Goal: Task Accomplishment & Management: Use online tool/utility

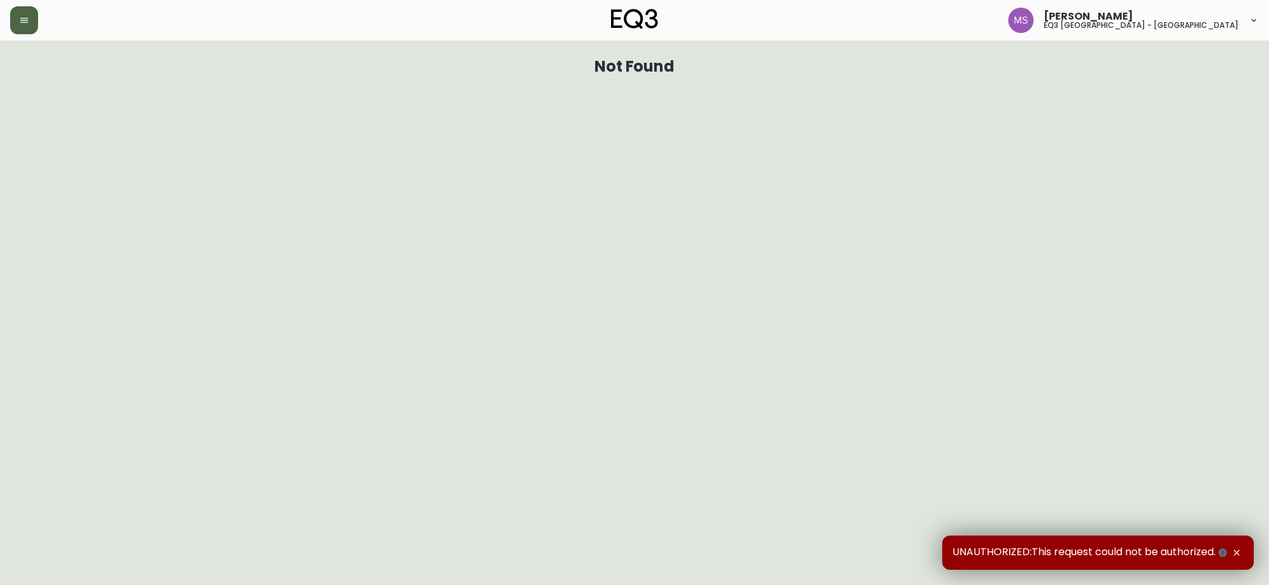
click at [27, 20] on icon "button" at bounding box center [24, 20] width 8 height 5
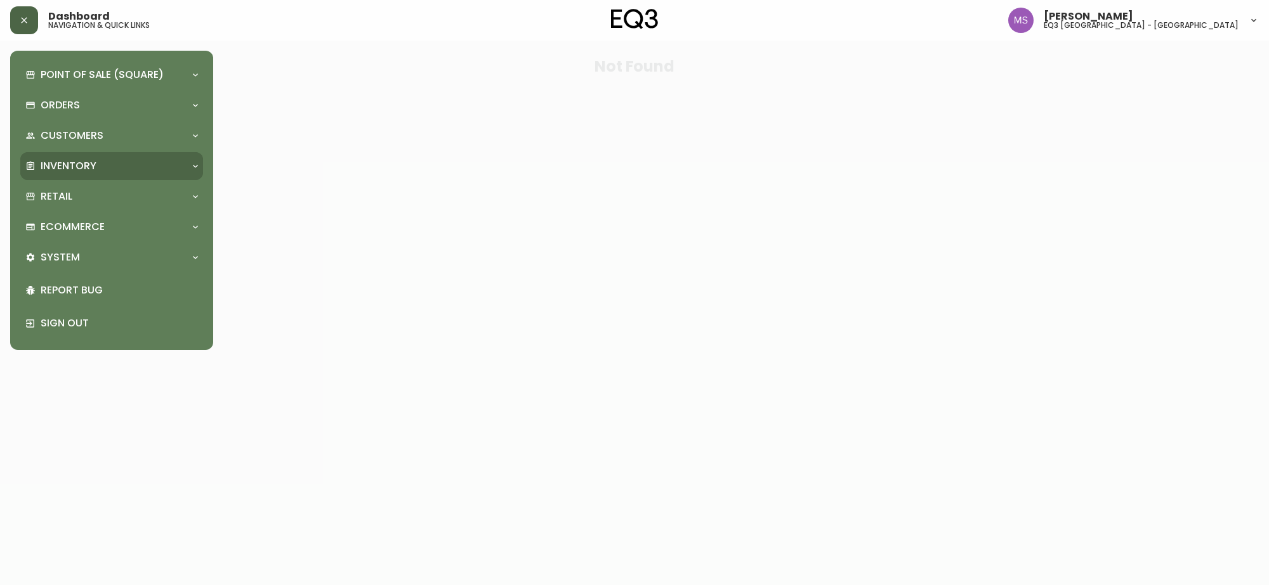
click at [81, 167] on p "Inventory" at bounding box center [69, 166] width 56 height 14
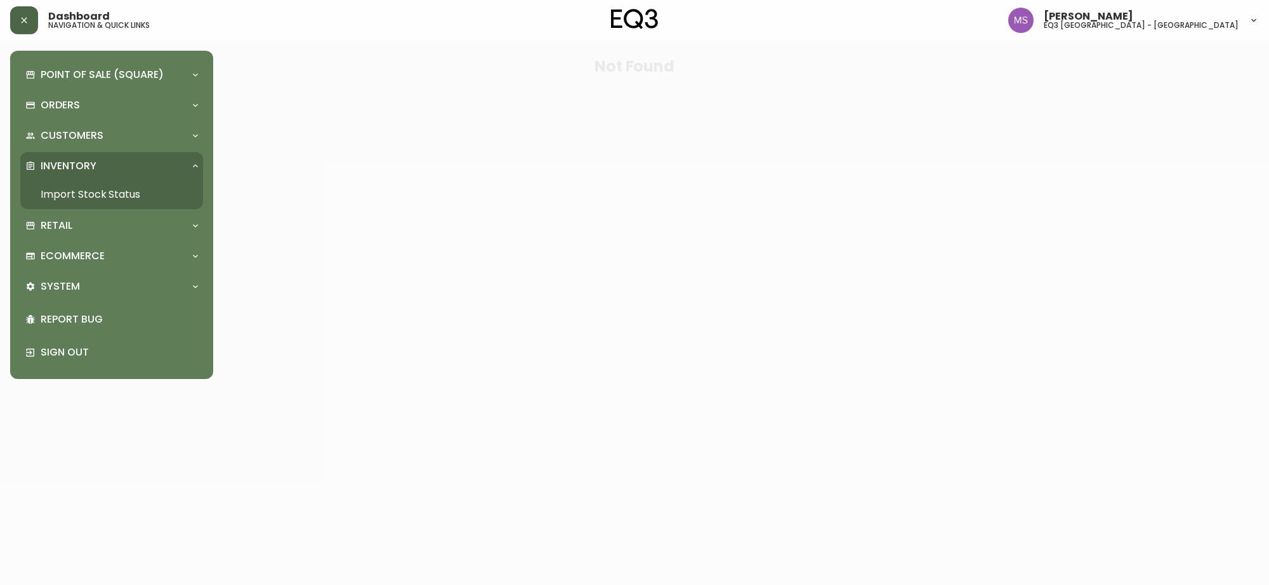
click at [77, 189] on link "Import Stock Status" at bounding box center [111, 194] width 183 height 29
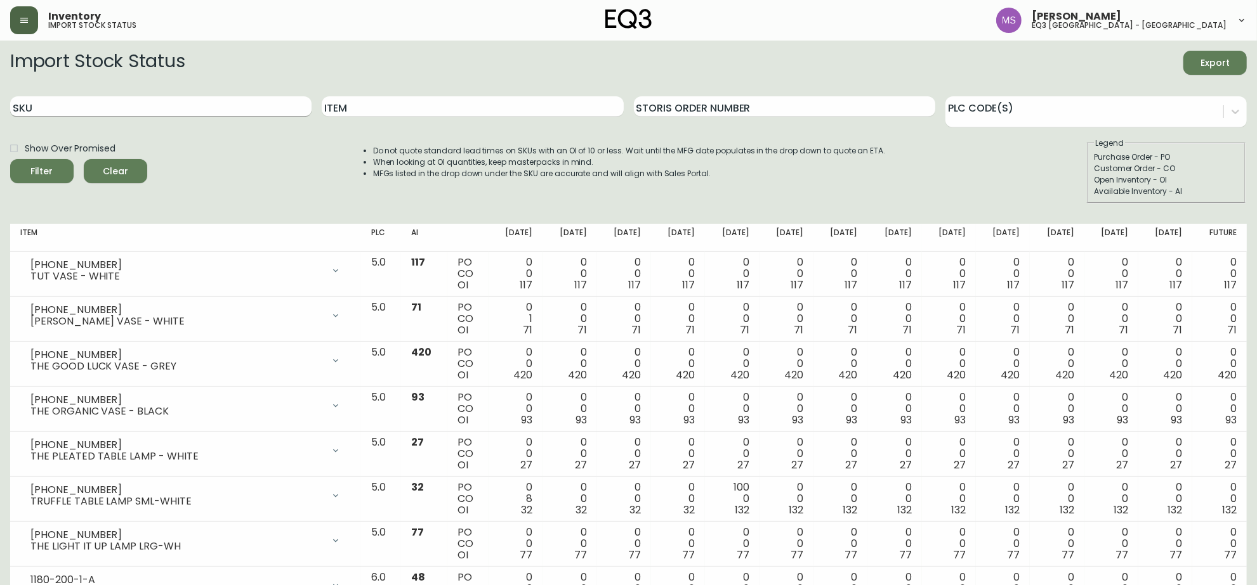
click at [97, 107] on input "SKU" at bounding box center [160, 106] width 301 height 20
paste input "[PHONE_NUMBER]"
type input "[PHONE_NUMBER]"
click at [10, 159] on button "Filter" at bounding box center [41, 171] width 63 height 24
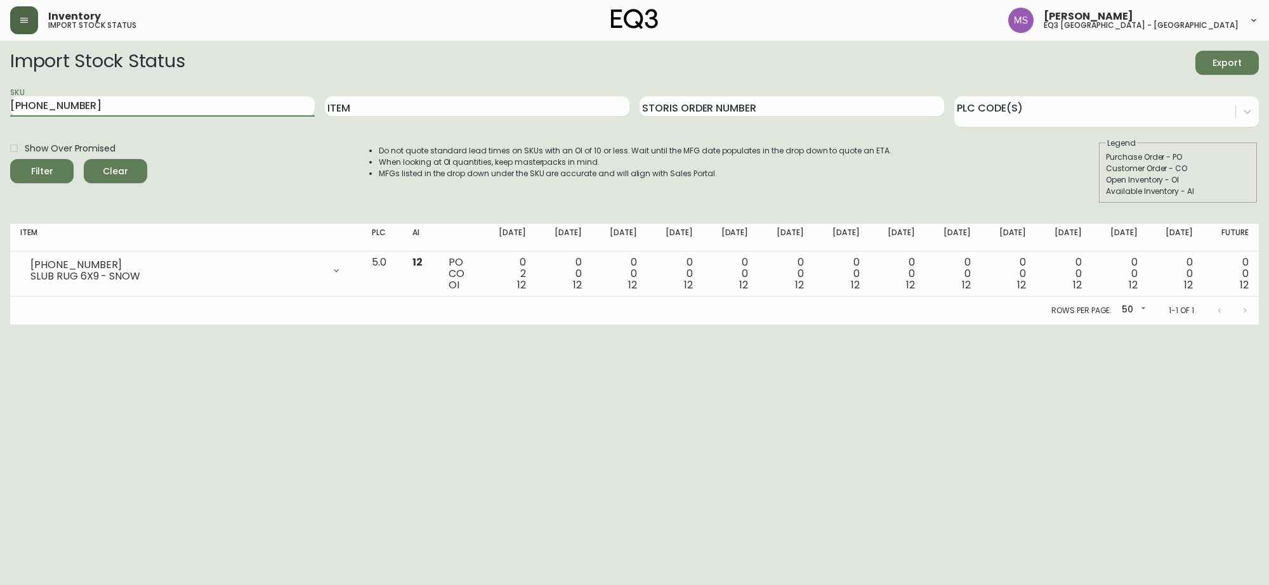
click at [96, 112] on input "[PHONE_NUMBER]" at bounding box center [162, 106] width 304 height 20
drag, startPoint x: 77, startPoint y: 112, endPoint x: 0, endPoint y: 81, distance: 83.4
click at [0, 101] on main "Import Stock Status Export SKU [PHONE_NUMBER] Item Storis Order Number PLC Code…" at bounding box center [634, 183] width 1269 height 284
paste input "[PHONE_NUMBER]"
type input "[PHONE_NUMBER]"
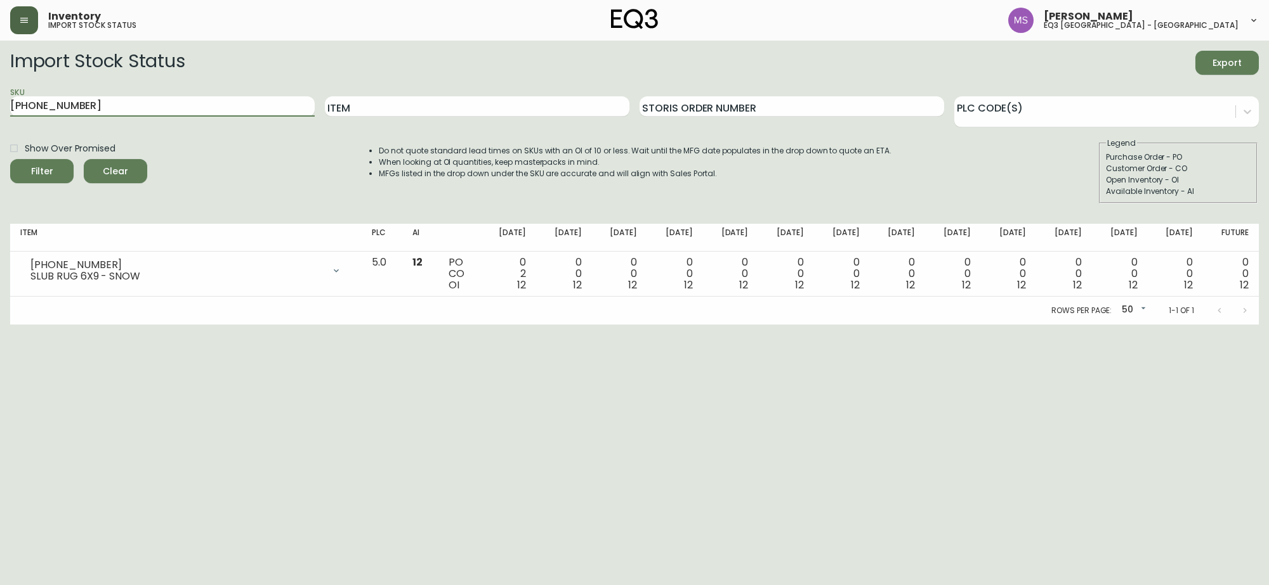
click at [10, 159] on button "Filter" at bounding box center [41, 171] width 63 height 24
